Goal: Transaction & Acquisition: Purchase product/service

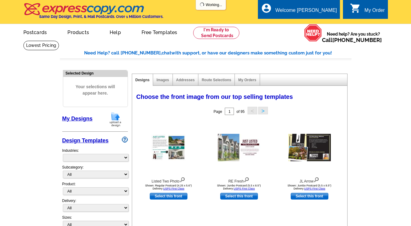
select select "785"
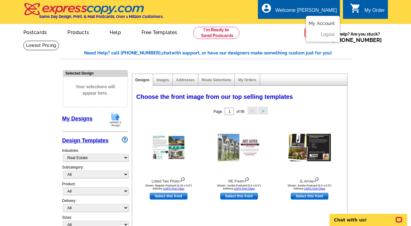
click at [312, 25] on link "My Account" at bounding box center [322, 23] width 26 height 5
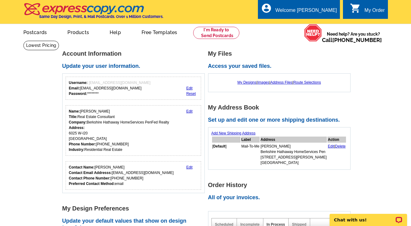
scroll to position [23, 0]
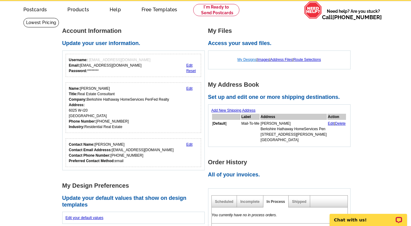
click at [244, 59] on link "My Designs" at bounding box center [247, 59] width 19 height 4
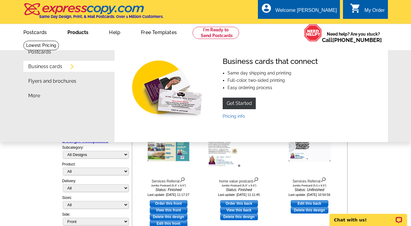
click at [57, 65] on link "Business cards" at bounding box center [45, 66] width 34 height 5
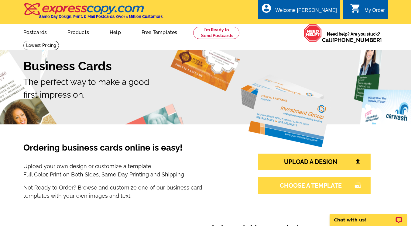
click at [330, 189] on link "CHOOSE A TEMPLATE photo_size_select_large" at bounding box center [314, 185] width 112 height 16
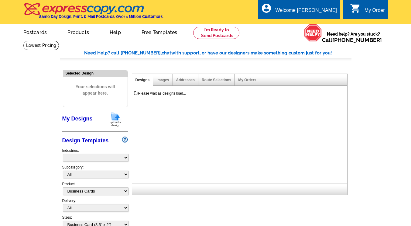
select select "3"
select select "5"
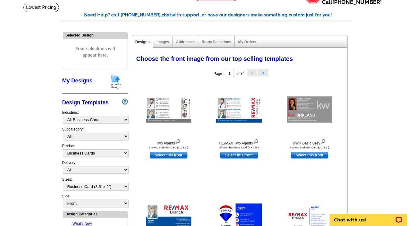
scroll to position [38, 0]
click at [125, 136] on select "All" at bounding box center [96, 136] width 66 height 8
click at [43, 135] on main "Need Help? call 800-260-5887, chat with support, or have our designers make som…" at bounding box center [205, 228] width 411 height 452
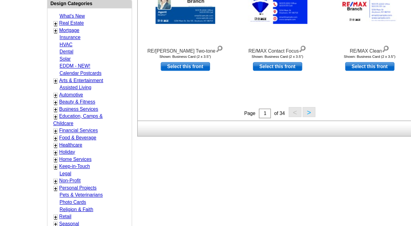
scroll to position [246, 0]
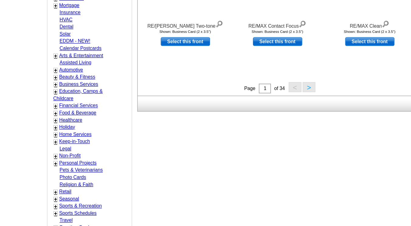
click at [93, 85] on link "Business Services" at bounding box center [87, 86] width 30 height 4
select select "724"
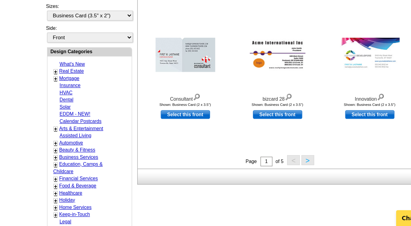
scroll to position [162, 0]
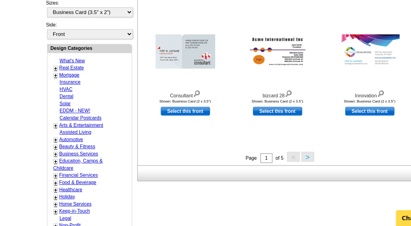
click at [266, 173] on button ">" at bounding box center [262, 173] width 10 height 8
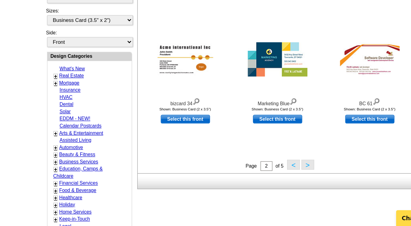
scroll to position [156, 0]
click at [265, 183] on button ">" at bounding box center [262, 179] width 10 height 8
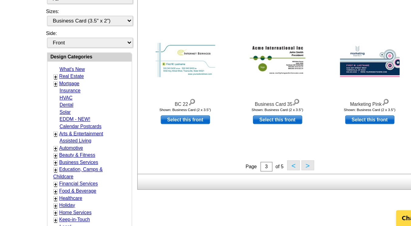
scroll to position [156, 0]
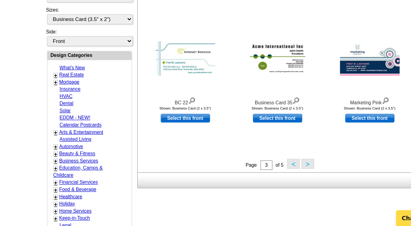
click at [266, 181] on button ">" at bounding box center [262, 178] width 10 height 8
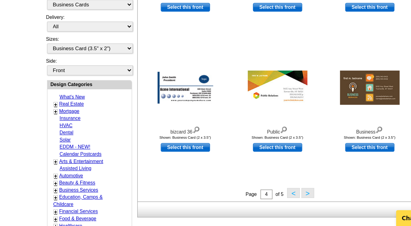
scroll to position [135, 0]
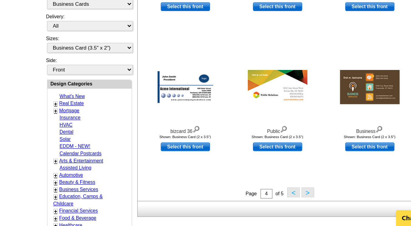
click at [264, 202] on button ">" at bounding box center [262, 200] width 10 height 8
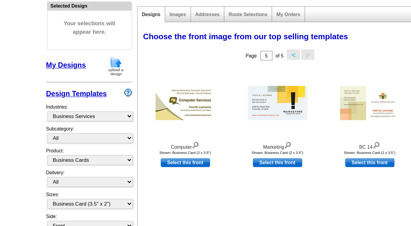
scroll to position [65, 0]
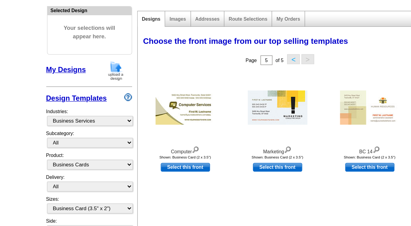
click at [252, 44] on button "<" at bounding box center [251, 45] width 10 height 8
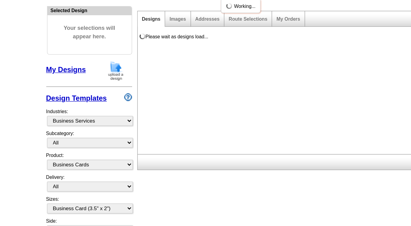
click at [251, 43] on div "Please wait as designs load..." at bounding box center [241, 71] width 218 height 94
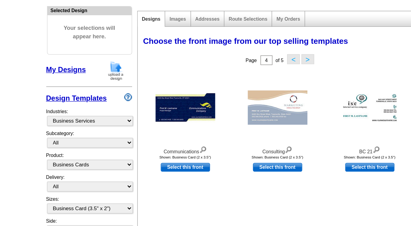
click at [247, 48] on button "<" at bounding box center [251, 45] width 10 height 8
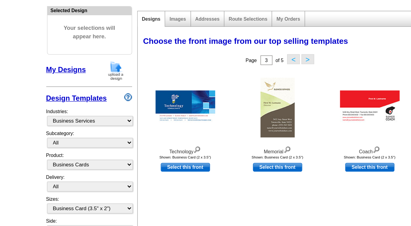
click at [252, 48] on button "<" at bounding box center [251, 45] width 10 height 8
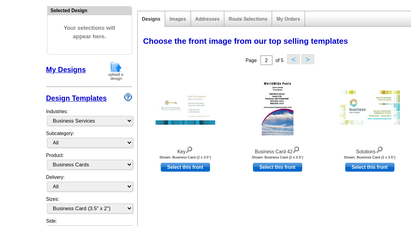
click at [251, 47] on button "<" at bounding box center [251, 45] width 10 height 8
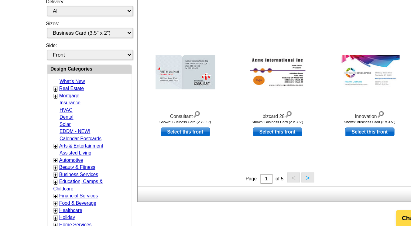
scroll to position [146, 0]
click at [264, 188] on button ">" at bounding box center [262, 189] width 10 height 8
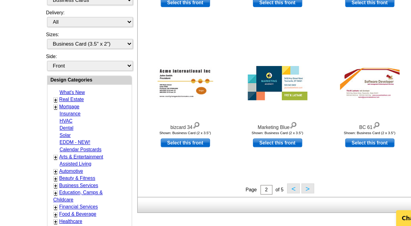
scroll to position [138, 0]
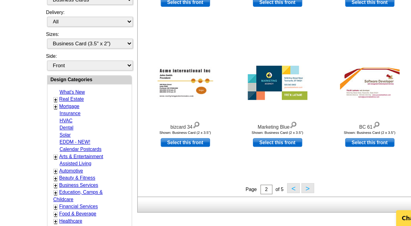
click at [262, 196] on button ">" at bounding box center [262, 197] width 10 height 8
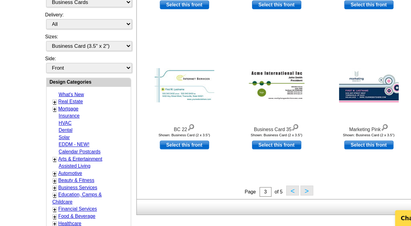
scroll to position [136, 0]
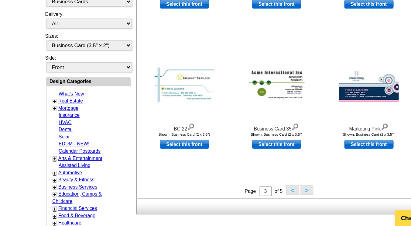
click at [264, 199] on button ">" at bounding box center [262, 198] width 10 height 8
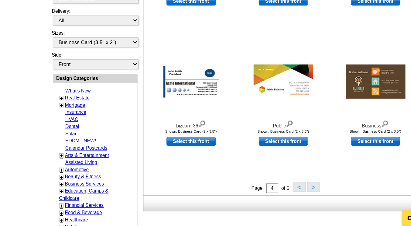
scroll to position [140, 0]
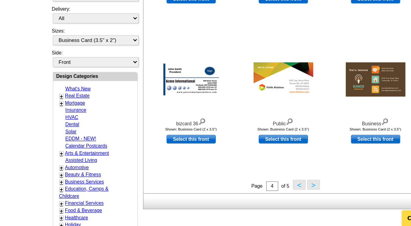
click at [265, 198] on button ">" at bounding box center [262, 194] width 10 height 8
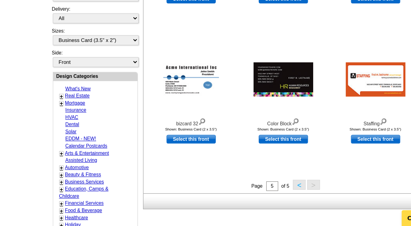
click at [252, 195] on button "<" at bounding box center [251, 194] width 10 height 8
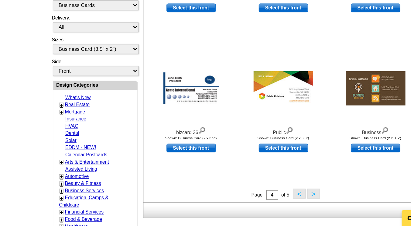
scroll to position [134, 0]
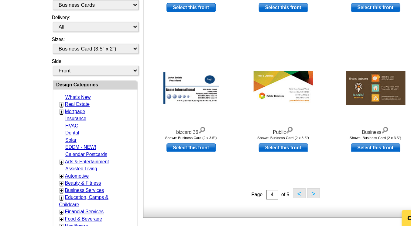
click at [252, 201] on button "<" at bounding box center [251, 201] width 10 height 8
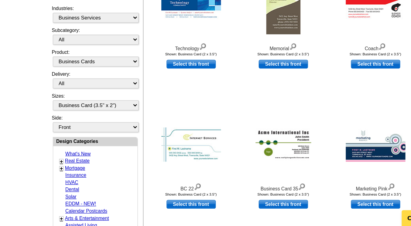
scroll to position [90, 0]
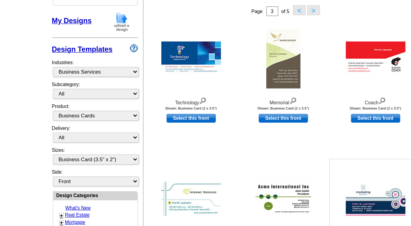
click at [295, 142] on div at bounding box center [309, 164] width 67 height 55
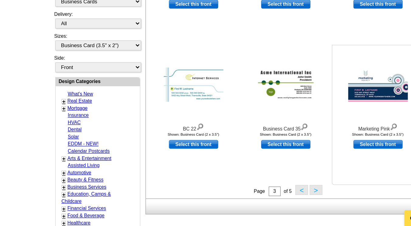
scroll to position [137, 0]
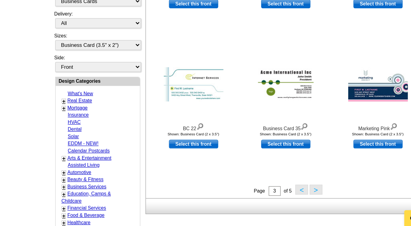
click at [251, 199] on button "<" at bounding box center [251, 198] width 10 height 8
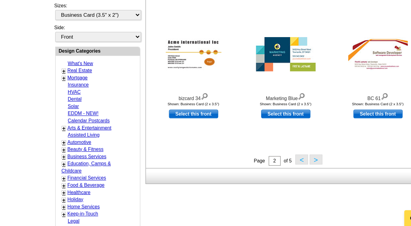
scroll to position [160, 0]
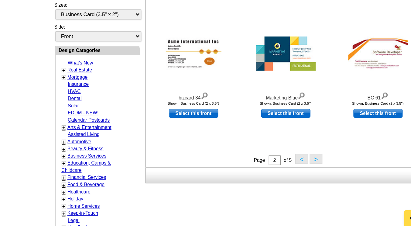
click at [251, 174] on button "<" at bounding box center [251, 175] width 10 height 8
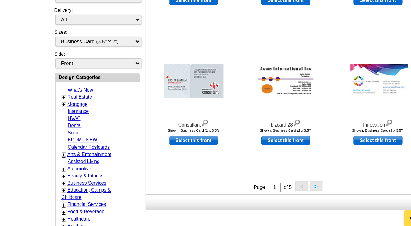
scroll to position [141, 0]
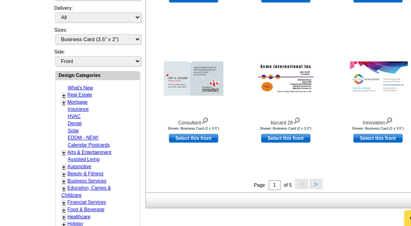
click at [264, 193] on button ">" at bounding box center [262, 194] width 10 height 8
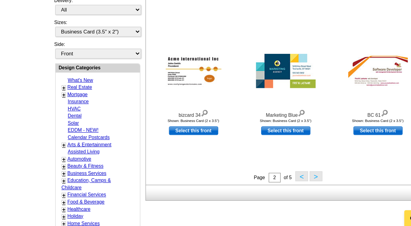
scroll to position [147, 0]
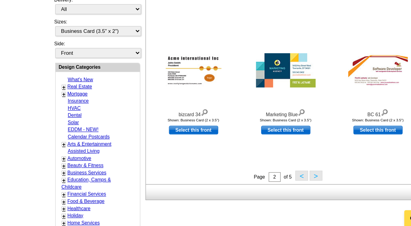
click at [265, 187] on button ">" at bounding box center [262, 188] width 10 height 8
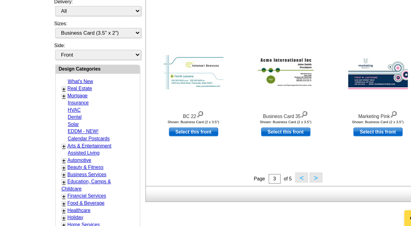
scroll to position [146, 0]
click at [262, 189] on button ">" at bounding box center [262, 189] width 10 height 8
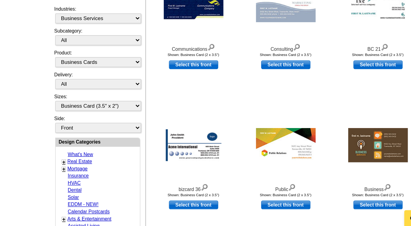
scroll to position [90, 0]
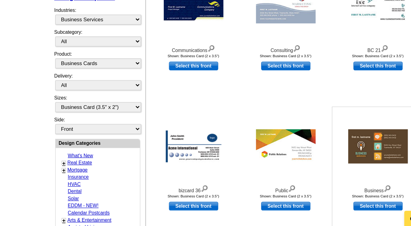
click at [315, 164] on img at bounding box center [310, 164] width 46 height 26
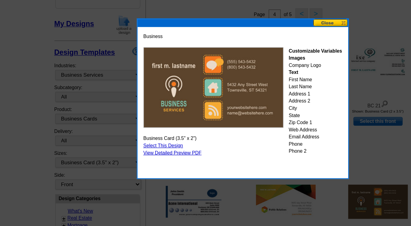
click at [276, 27] on button at bounding box center [273, 28] width 27 height 6
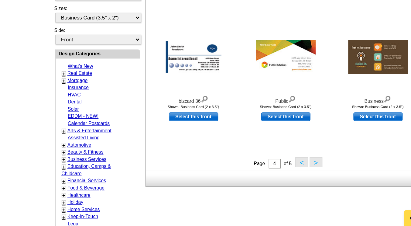
scroll to position [162, 0]
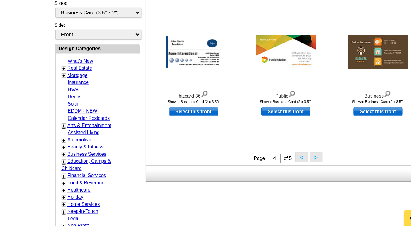
click at [265, 174] on button ">" at bounding box center [262, 173] width 10 height 8
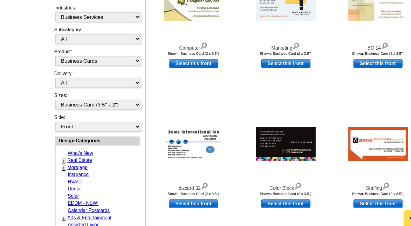
scroll to position [90, 0]
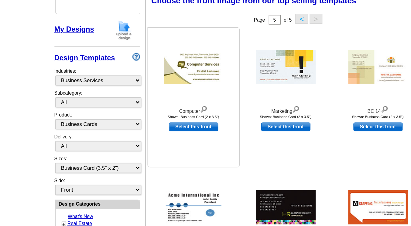
click at [173, 58] on img at bounding box center [169, 57] width 46 height 26
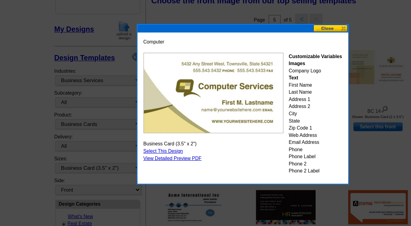
click at [262, 60] on div "Customizable Variables Images Company Logo Text First Name Last Name Address 1 …" at bounding box center [261, 92] width 41 height 93
drag, startPoint x: 148, startPoint y: 120, endPoint x: 135, endPoint y: 122, distance: 12.5
drag, startPoint x: 135, startPoint y: 122, endPoint x: 132, endPoint y: 122, distance: 3.3
click at [132, 122] on link "Select This Design" at bounding box center [145, 121] width 30 height 4
select select "back"
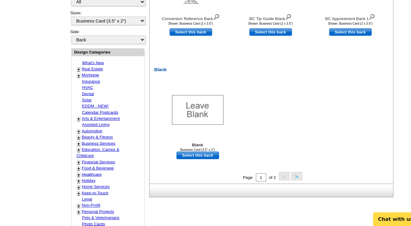
scroll to position [245, 0]
click at [171, 166] on link "Select this back" at bounding box center [175, 163] width 38 height 7
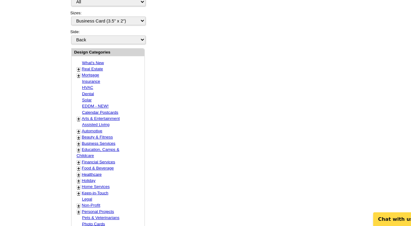
scroll to position [0, 0]
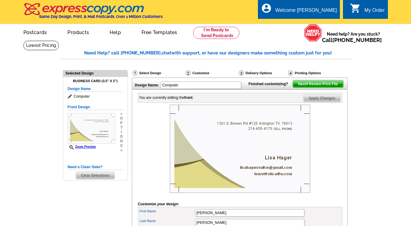
click at [382, 71] on main "Need Help? call [PHONE_NUMBER], chat with support, or have our designers make s…" at bounding box center [205, 218] width 411 height 357
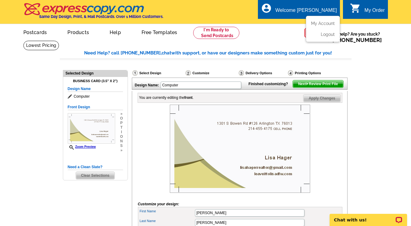
click at [320, 12] on div "Welcome [PERSON_NAME]" at bounding box center [306, 12] width 61 height 9
click at [322, 33] on link "Logout" at bounding box center [326, 34] width 15 height 5
